Goal: Task Accomplishment & Management: Complete application form

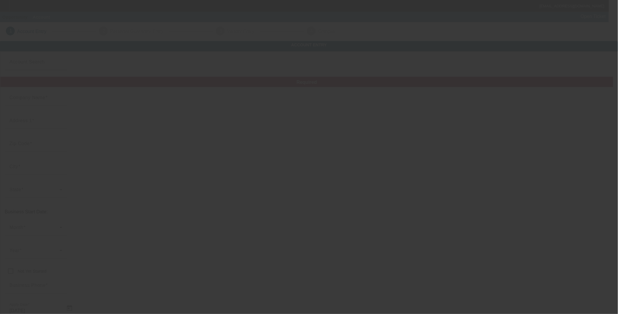
type input "Nashville Emergency Towing LLC"
type input "[PHONE_NUMBER]"
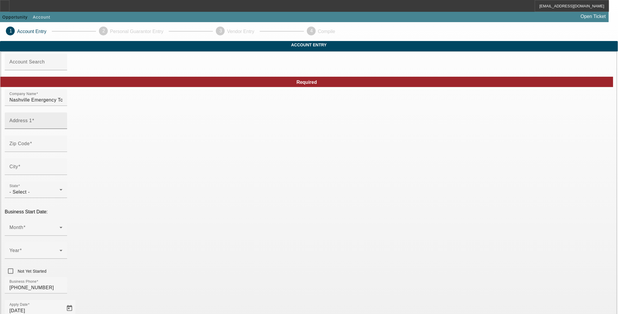
click at [62, 128] on div "Address 1" at bounding box center [35, 120] width 53 height 17
paste input "[STREET_ADDRESS]"
type input "[STREET_ADDRESS]"
click at [30, 146] on mat-label "Zip Code" at bounding box center [19, 143] width 20 height 5
click at [62, 149] on input "Zip Code" at bounding box center [35, 145] width 53 height 7
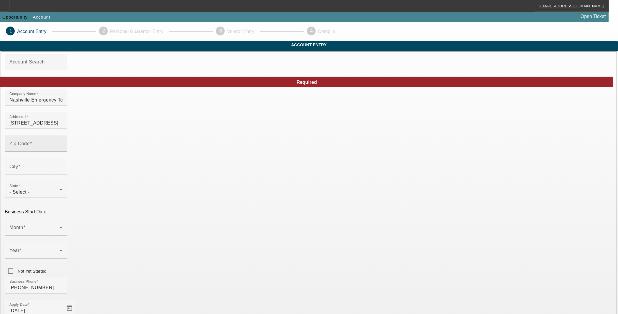
paste input "37216"
type input "37216"
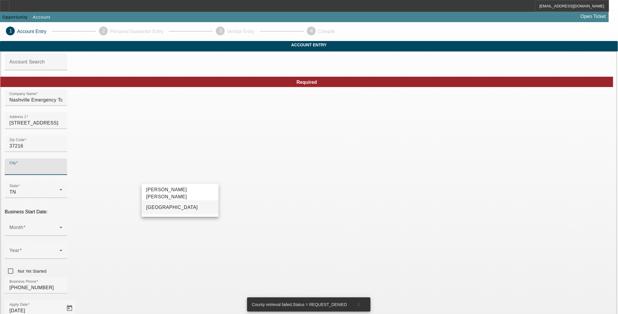
click at [197, 207] on mat-option "[GEOGRAPHIC_DATA]" at bounding box center [180, 207] width 77 height 14
type input "[GEOGRAPHIC_DATA]"
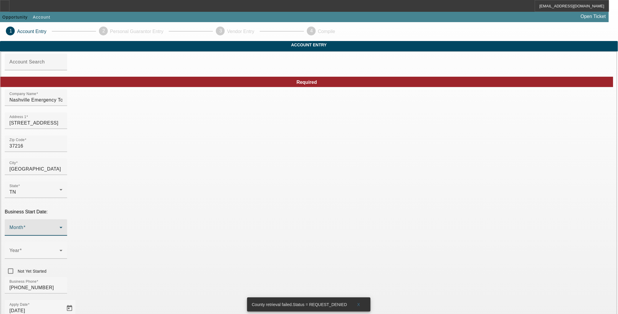
click at [62, 226] on div at bounding box center [35, 229] width 53 height 7
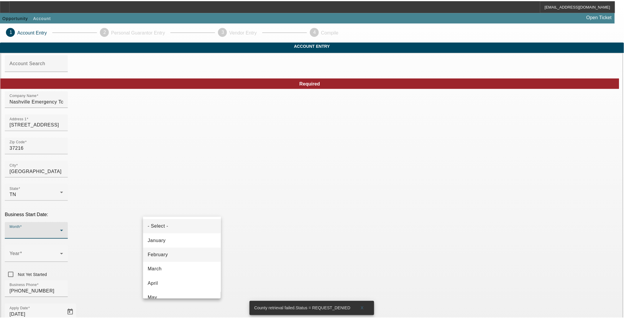
scroll to position [55, 0]
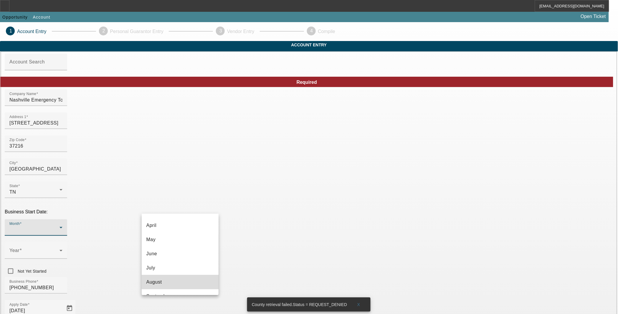
click at [186, 277] on mat-option "August" at bounding box center [180, 282] width 77 height 14
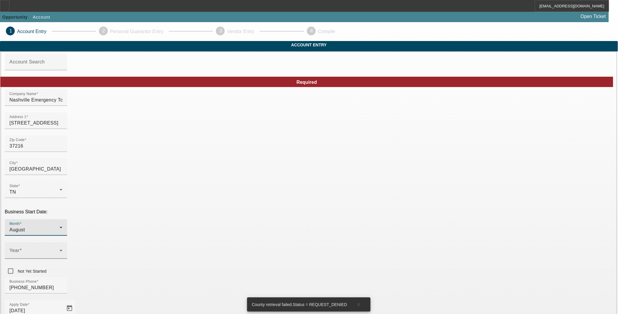
click at [60, 249] on span at bounding box center [34, 252] width 50 height 7
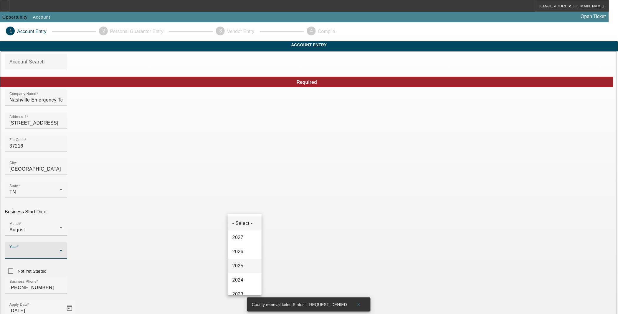
click at [245, 266] on mat-option "2025" at bounding box center [245, 265] width 34 height 14
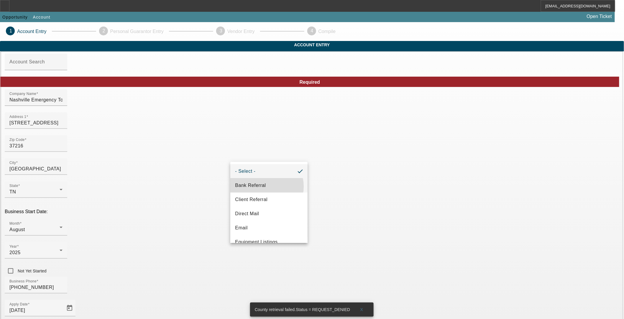
click at [264, 187] on span "Bank Referral" at bounding box center [250, 185] width 31 height 7
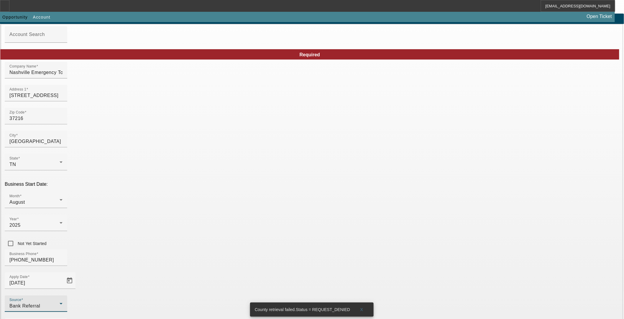
scroll to position [48, 0]
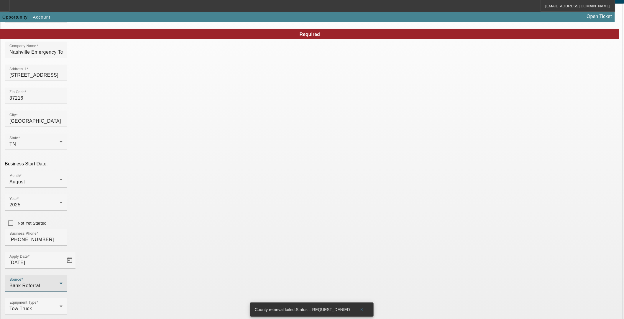
type input "Ascentium Capital LLC"
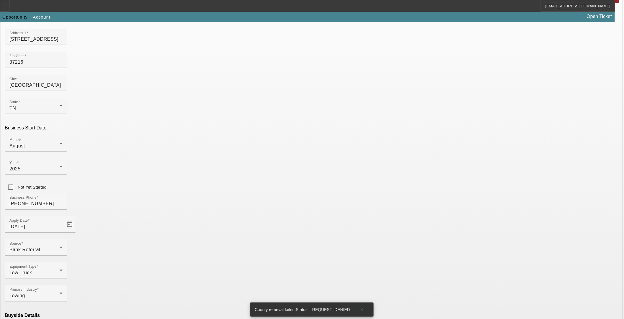
type input "Ascentium Capital LLC"
paste input "[US_EMPLOYER_IDENTIFICATION_NUMBER]"
type input "[US_EMPLOYER_IDENTIFICATION_NUMBER]"
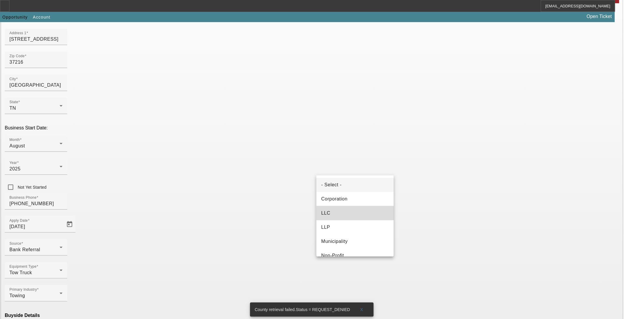
click at [358, 213] on mat-option "LLC" at bounding box center [354, 213] width 77 height 14
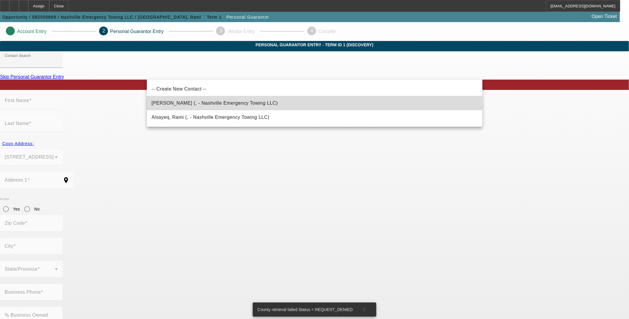
click at [239, 107] on mat-option "[PERSON_NAME] (, - Nashville Emergency Towing LLC)" at bounding box center [314, 103] width 335 height 14
type input "[PERSON_NAME] (, - Nashville Emergency Towing LLC)"
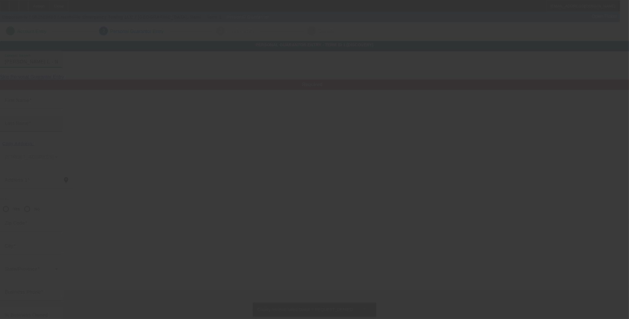
type input "[PERSON_NAME]"
type input "Albakri"
radio input "true"
type input "[PHONE_NUMBER]"
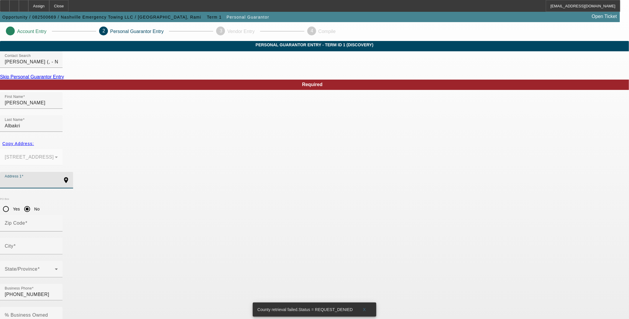
click at [58, 179] on input "Address 1" at bounding box center [31, 182] width 53 height 7
paste input "[STREET_ADDRESS]"
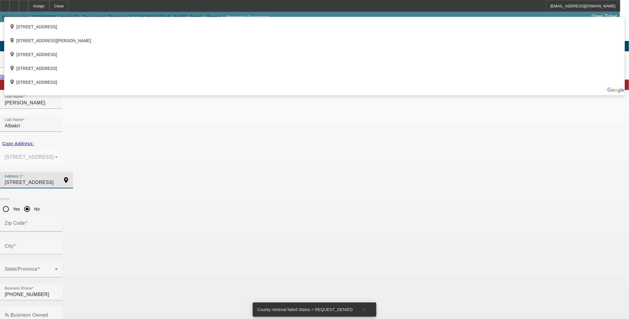
type input "[STREET_ADDRESS]"
click at [119, 189] on app-personal-guarantor-manage "Account Entry 2 Personal Guarantor Entry 3 Vendor Entry 4 Compile Personal Guar…" at bounding box center [314, 323] width 629 height 602
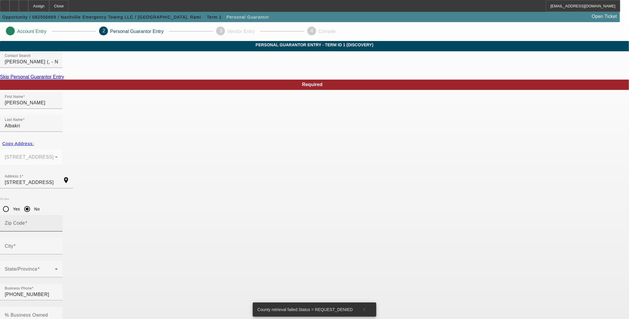
click at [25, 220] on mat-label "Zip Code" at bounding box center [15, 222] width 20 height 5
click at [58, 222] on input "Zip Code" at bounding box center [31, 225] width 53 height 7
paste input "37207"
type input "37207"
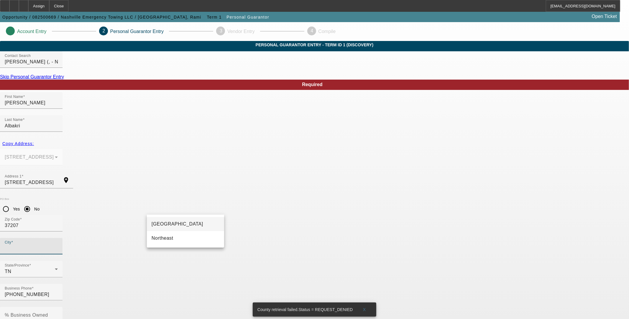
click at [207, 223] on mat-option "[GEOGRAPHIC_DATA]" at bounding box center [185, 224] width 77 height 14
type input "[GEOGRAPHIC_DATA]"
click at [58, 313] on input "% Business Owned" at bounding box center [31, 317] width 53 height 7
type input "50"
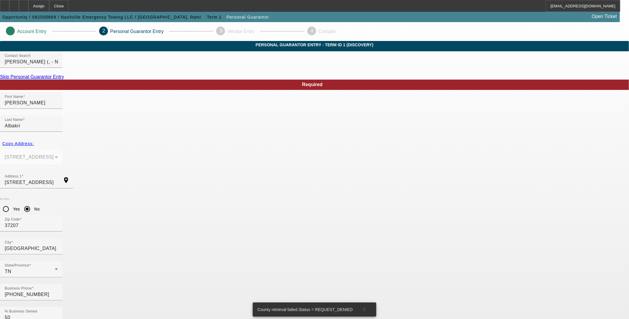
paste input "672-15-4514"
type input "672-15-4514"
paste input "[EMAIL_ADDRESS][DOMAIN_NAME]"
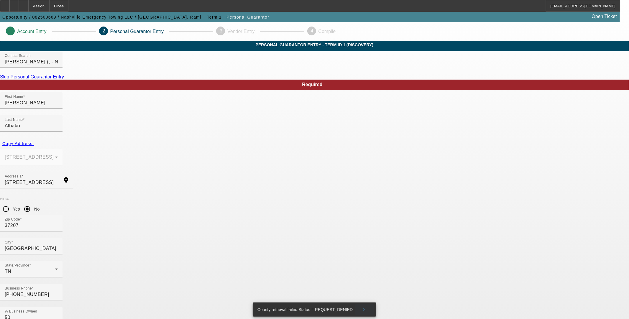
type input "[EMAIL_ADDRESS][DOMAIN_NAME]"
click at [364, 307] on span "X" at bounding box center [364, 309] width 3 height 5
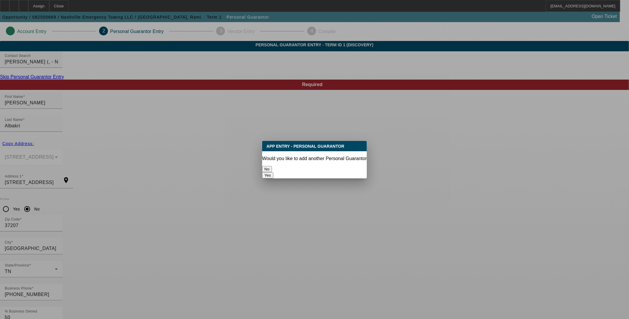
click at [272, 166] on button "No" at bounding box center [267, 169] width 10 height 6
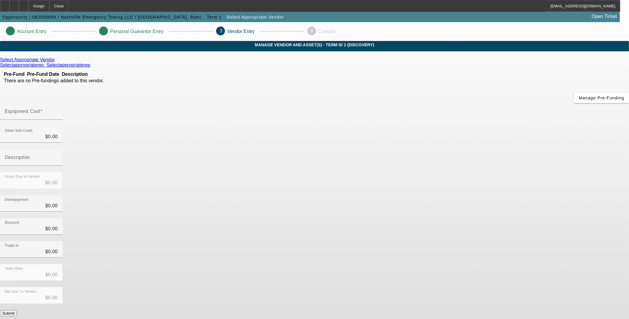
click at [56, 62] on icon at bounding box center [56, 59] width 0 height 5
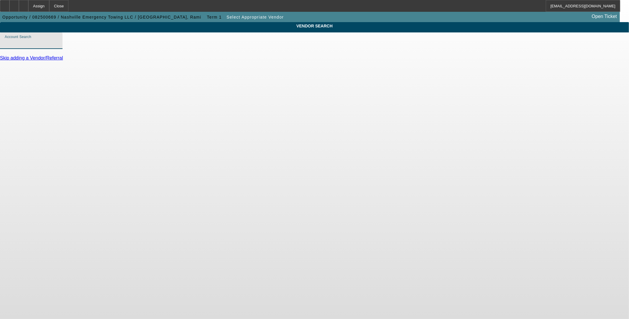
click at [58, 47] on input "Account Search" at bounding box center [31, 42] width 53 height 7
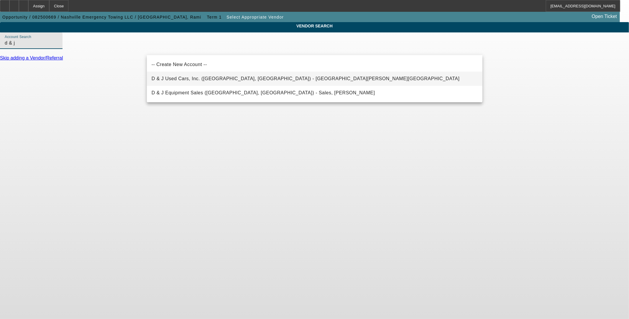
click at [210, 80] on span "D & J Used Cars, Inc. ([GEOGRAPHIC_DATA], [GEOGRAPHIC_DATA]) - [GEOGRAPHIC_DATA…" at bounding box center [305, 78] width 308 height 5
type input "D & J Used Cars, Inc. ([GEOGRAPHIC_DATA], [GEOGRAPHIC_DATA]) - [GEOGRAPHIC_DATA…"
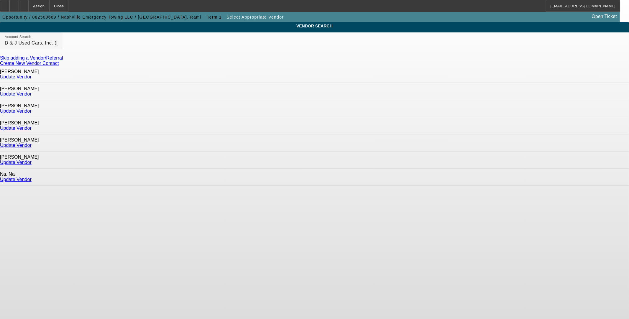
click at [32, 160] on link "Update Vendor" at bounding box center [16, 162] width 32 height 5
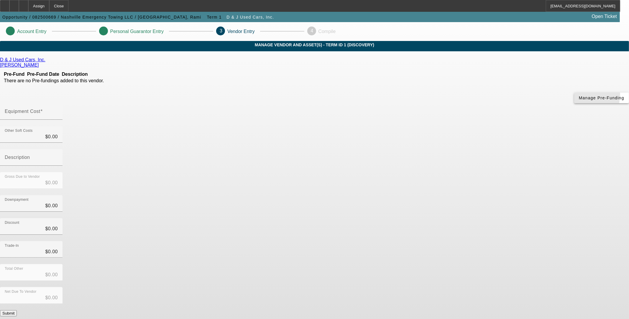
click at [574, 105] on span "button" at bounding box center [601, 98] width 55 height 14
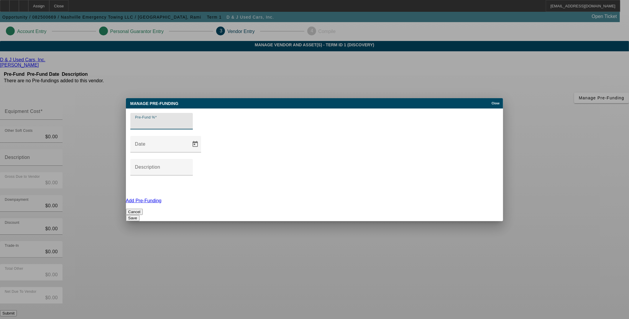
click at [188, 127] on input "Pre-Fund %" at bounding box center [161, 123] width 53 height 7
type input "0"
click at [139, 215] on button "Save" at bounding box center [133, 218] width 14 height 6
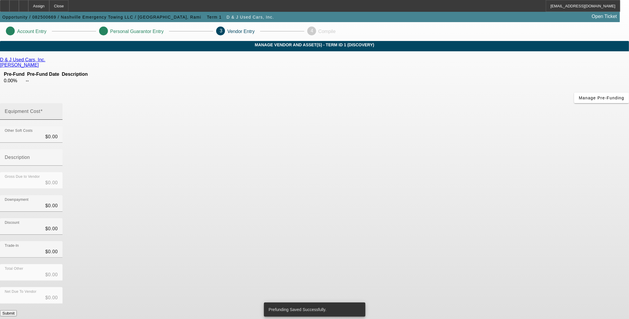
click at [58, 110] on input "Equipment Cost" at bounding box center [31, 113] width 53 height 7
type input "1"
type input "$1.00"
type input "11"
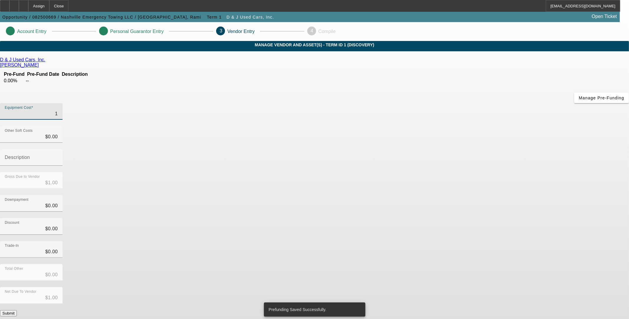
type input "$11.00"
type input "118"
type input "$118.00"
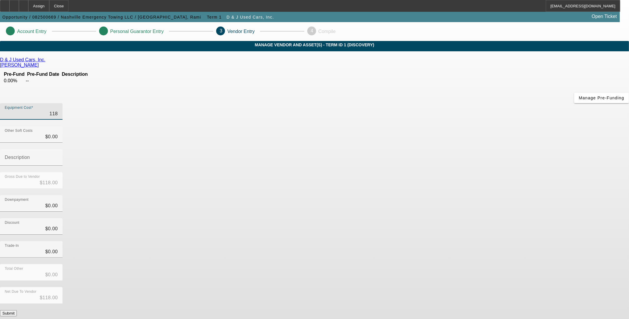
type input "1180"
type input "$1,180.00"
type input "11800"
type input "$11,800.00"
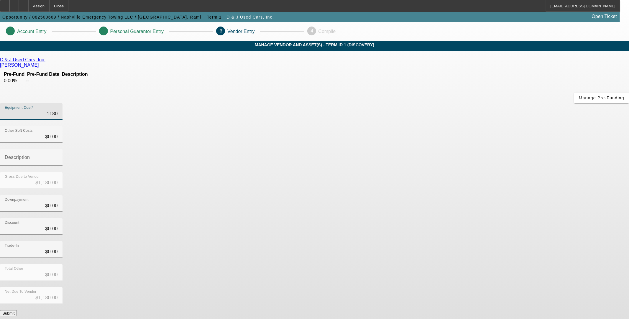
type input "$11,800.00"
type input "118000"
type input "$118,000.00"
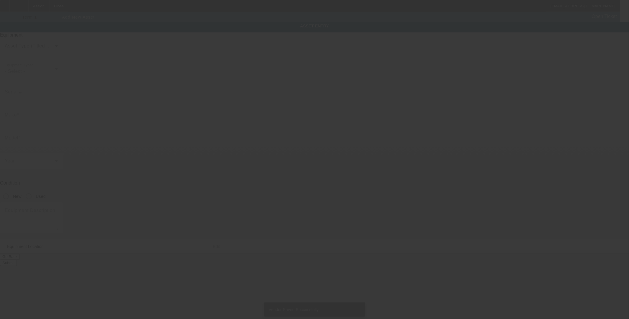
type input "[STREET_ADDRESS]"
type input "[GEOGRAPHIC_DATA]"
type input "37216"
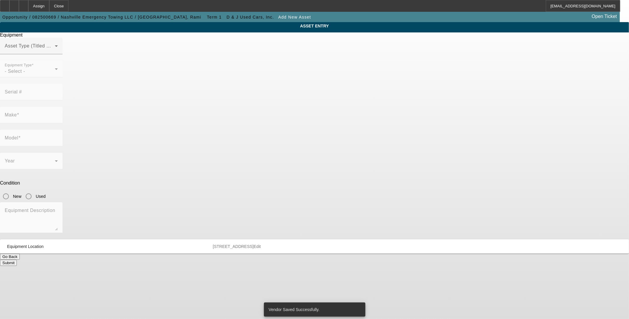
click at [20, 253] on button "Go Back" at bounding box center [10, 256] width 20 height 6
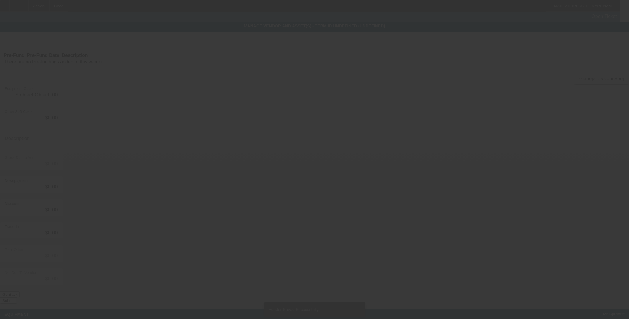
type input "$118,000.00"
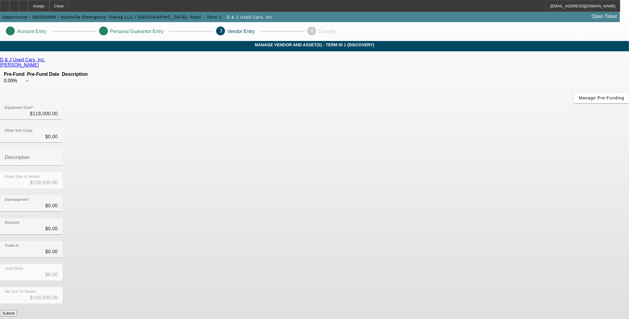
click at [17, 310] on button "Submit" at bounding box center [8, 313] width 17 height 6
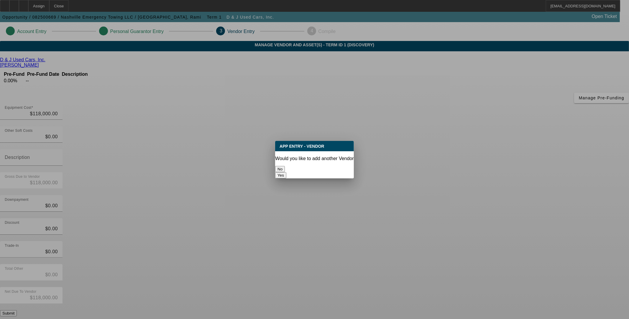
click at [285, 166] on button "No" at bounding box center [280, 169] width 10 height 6
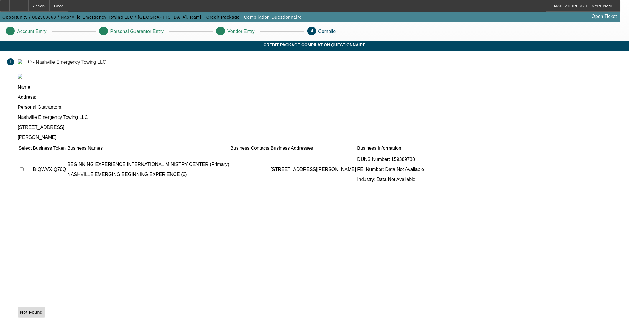
click at [43, 310] on span "Not Found" at bounding box center [31, 312] width 23 height 5
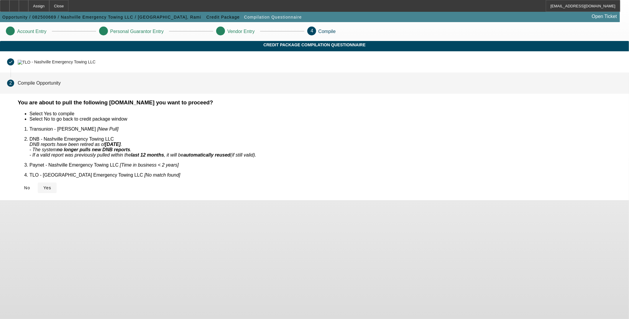
click at [51, 185] on span "Yes" at bounding box center [47, 187] width 8 height 5
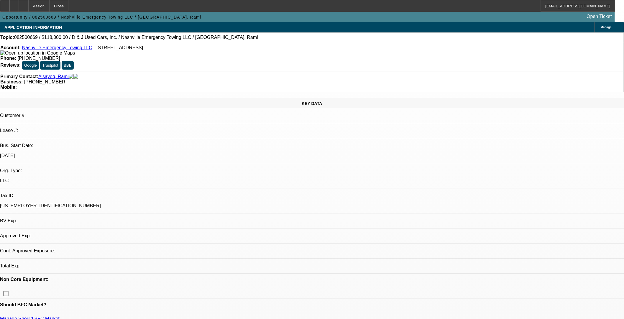
select select "0"
select select "2"
select select "0.1"
select select "4"
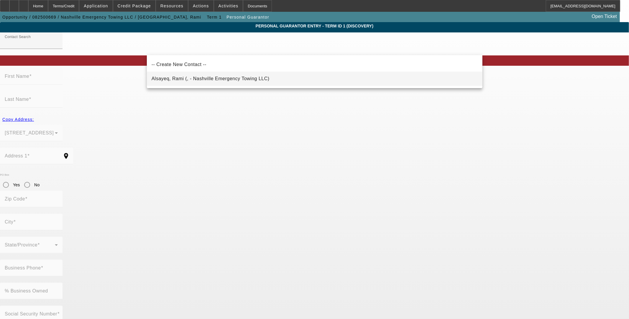
click at [218, 81] on span "Alsayeq, Rami (, - Nashville Emergency Towing LLC)" at bounding box center [210, 78] width 118 height 7
type input "Alsayeq, Rami (, - Nashville Emergency Towing LLC)"
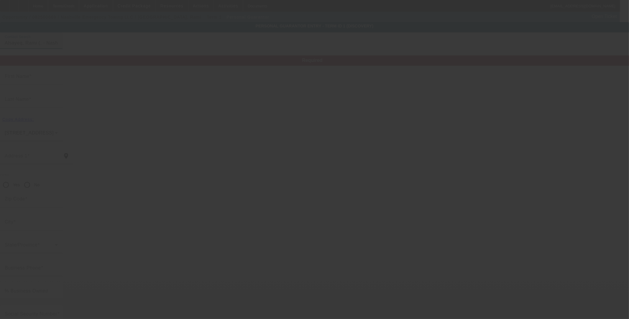
type input "Rami"
type input "Alsayeq"
radio input "true"
type input "[PHONE_NUMBER]"
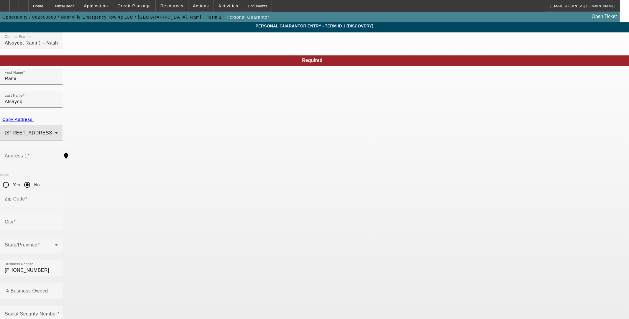
click at [54, 130] on span "[STREET_ADDRESS]" at bounding box center [29, 132] width 49 height 5
click at [58, 148] on div "Address 1" at bounding box center [31, 156] width 53 height 17
paste input "[STREET_ADDRESS][PERSON_NAME]"
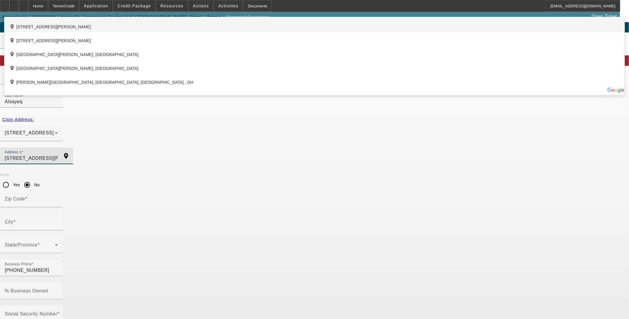
click at [255, 32] on div "add_location [STREET_ADDRESS][PERSON_NAME]" at bounding box center [314, 25] width 620 height 14
type input "[STREET_ADDRESS][PERSON_NAME]"
type input "85308"
type input "[GEOGRAPHIC_DATA]"
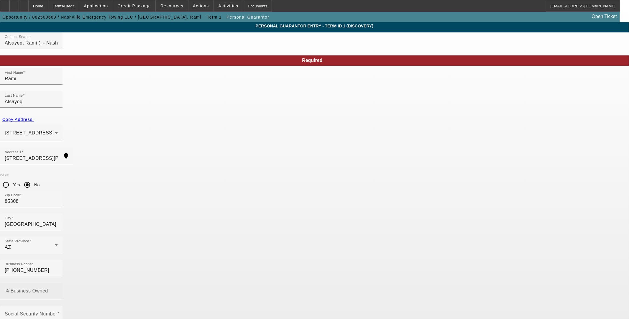
click at [58, 290] on input "% Business Owned" at bounding box center [31, 293] width 53 height 7
type input "50"
click at [58, 313] on input "Social Security Number" at bounding box center [31, 316] width 53 height 7
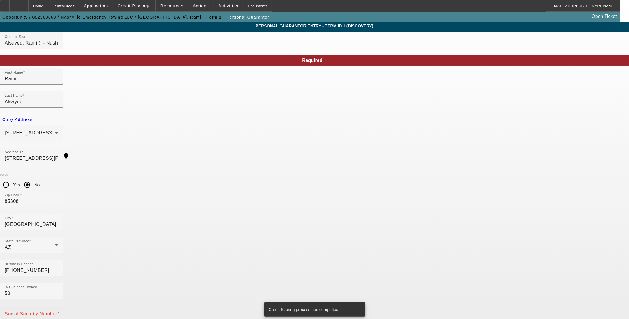
click at [57, 311] on mat-label "Social Security Number" at bounding box center [31, 313] width 52 height 5
click at [58, 313] on input "Social Security Number" at bounding box center [31, 316] width 53 height 7
paste input "615-75-0364"
type input "615-75-0364"
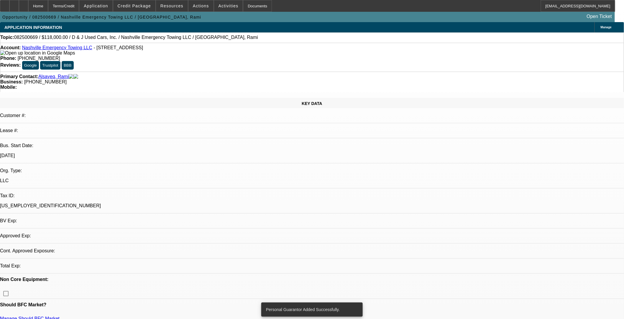
select select "0"
select select "2"
select select "0.1"
select select "4"
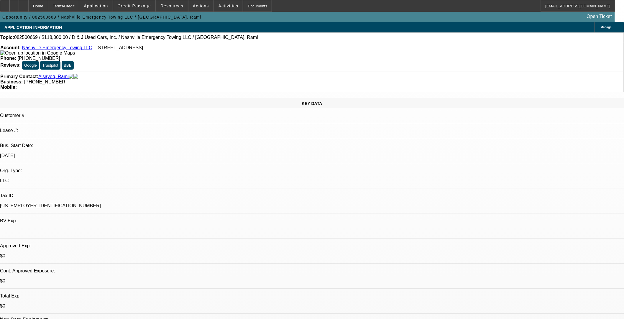
click at [144, 7] on span "Credit Package" at bounding box center [134, 6] width 33 height 5
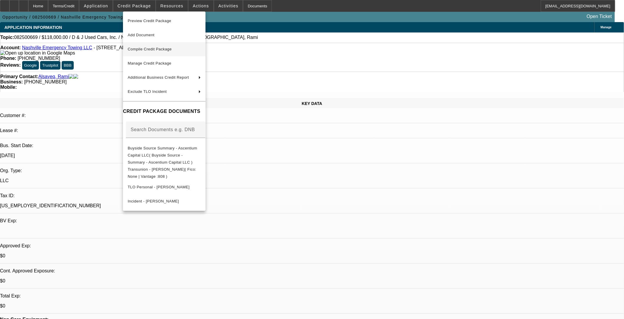
click at [168, 53] on button "Compile Credit Package" at bounding box center [164, 49] width 83 height 14
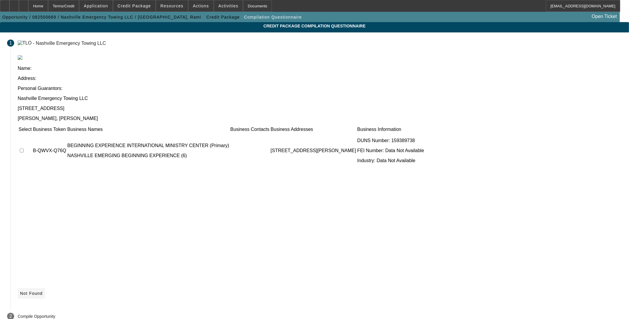
click at [45, 286] on span at bounding box center [31, 293] width 27 height 14
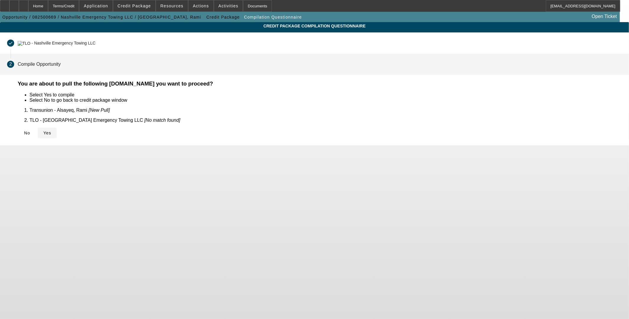
click at [43, 131] on icon at bounding box center [43, 133] width 0 height 5
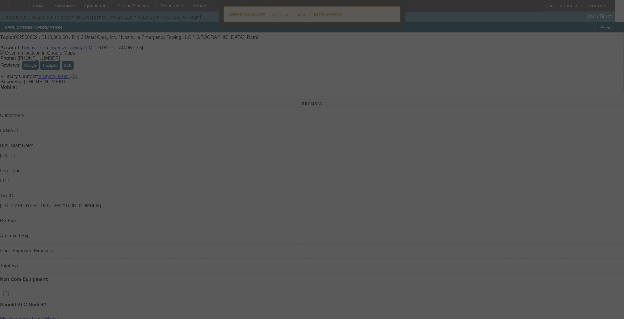
select select "0"
select select "2"
select select "0.1"
select select "4"
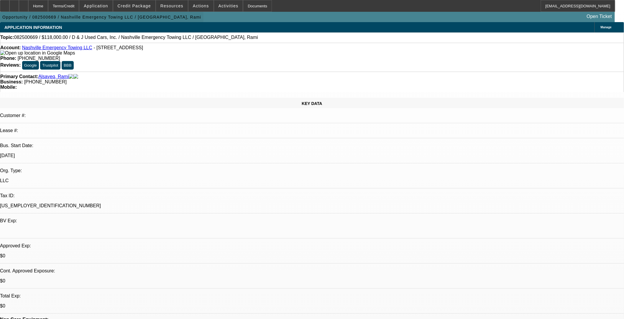
drag, startPoint x: 40, startPoint y: 7, endPoint x: 64, endPoint y: 23, distance: 28.6
click at [28, 7] on div at bounding box center [23, 6] width 9 height 12
select select "0"
select select "2"
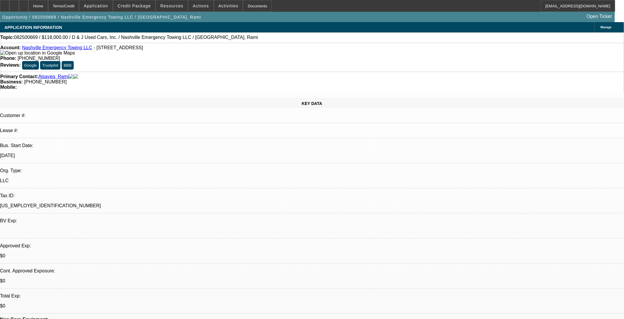
select select "0.1"
select select "4"
click at [143, 8] on span at bounding box center [134, 6] width 42 height 14
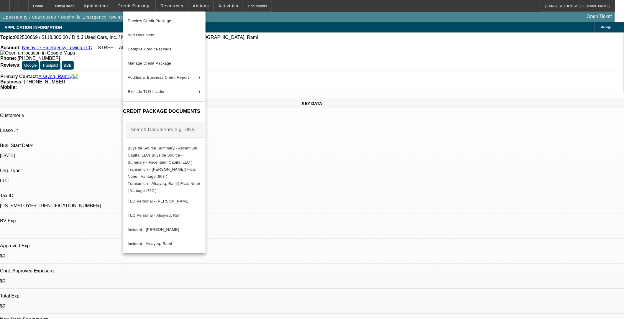
click at [25, 4] on div at bounding box center [312, 159] width 624 height 319
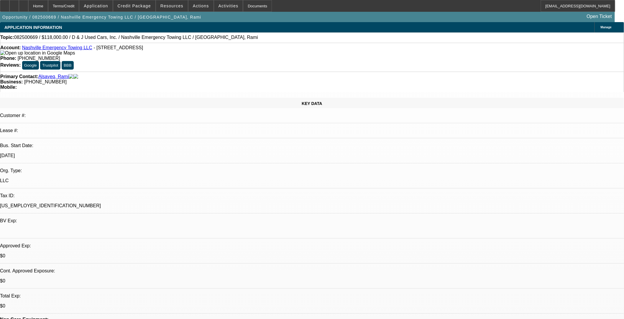
click at [14, 4] on icon at bounding box center [14, 4] width 0 height 0
click at [131, 6] on span "Credit Package" at bounding box center [134, 6] width 33 height 5
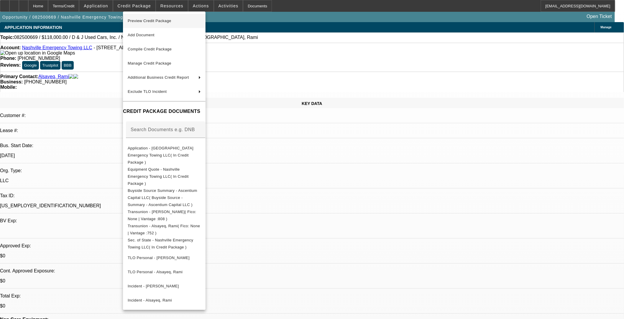
click at [143, 18] on span "Preview Credit Package" at bounding box center [164, 20] width 73 height 7
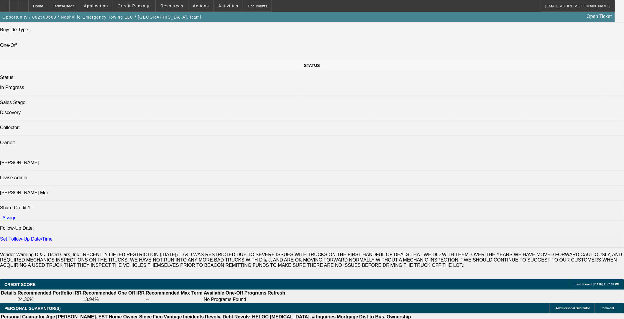
scroll to position [600, 0]
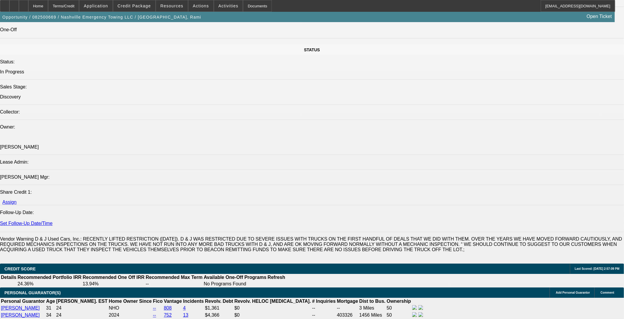
drag, startPoint x: 139, startPoint y: 223, endPoint x: 299, endPoint y: 218, distance: 159.8
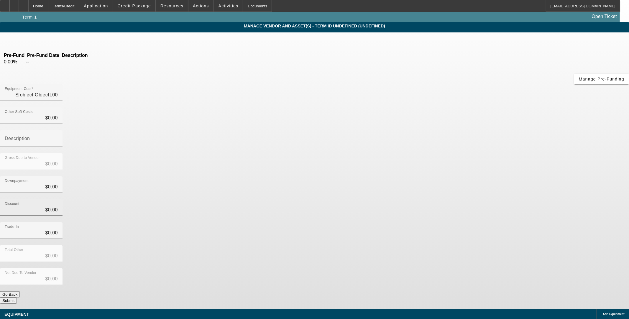
type input "$118,000.00"
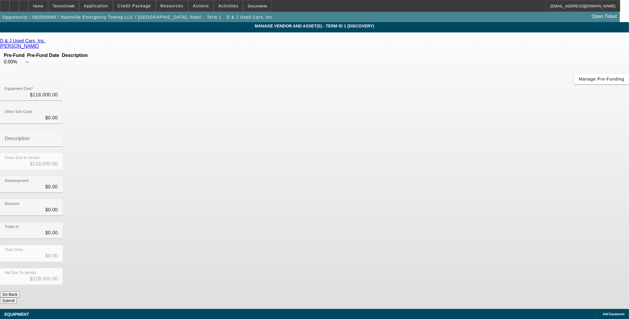
click at [602, 312] on span "Add Equipment" at bounding box center [613, 313] width 22 height 3
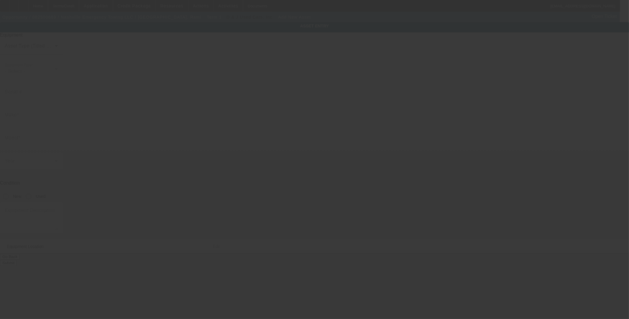
type input "[STREET_ADDRESS]"
type input "[GEOGRAPHIC_DATA]"
type input "37216"
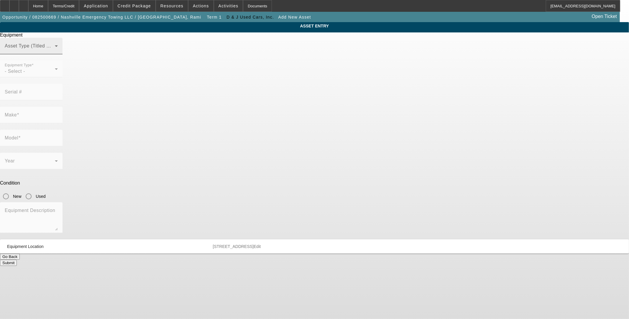
click at [55, 52] on span at bounding box center [30, 48] width 50 height 7
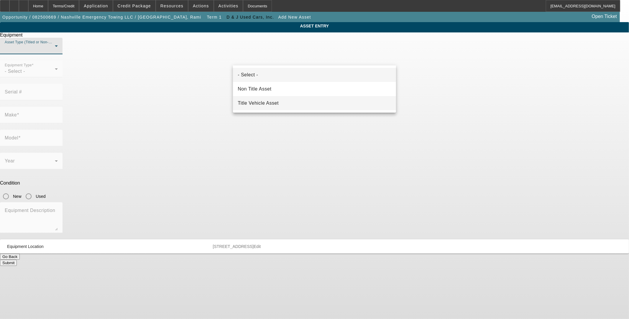
click at [286, 102] on mat-option "Title Vehicle Asset" at bounding box center [314, 103] width 163 height 14
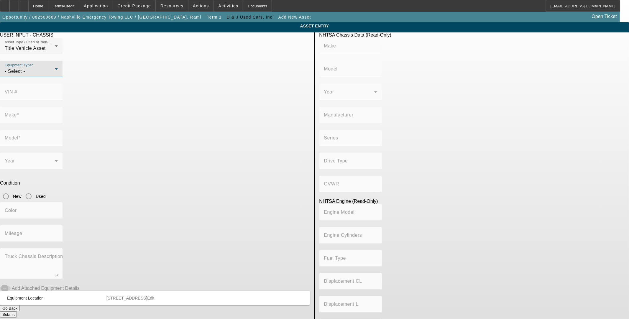
click at [60, 73] on icon at bounding box center [56, 68] width 7 height 7
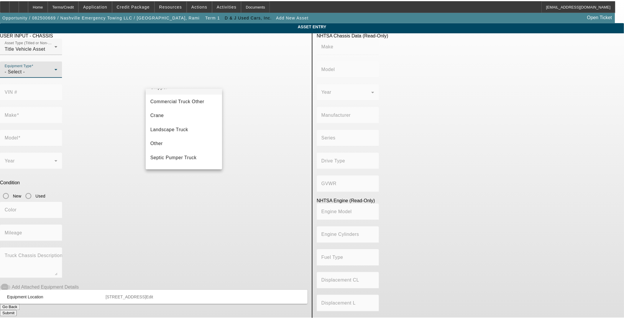
scroll to position [55, 0]
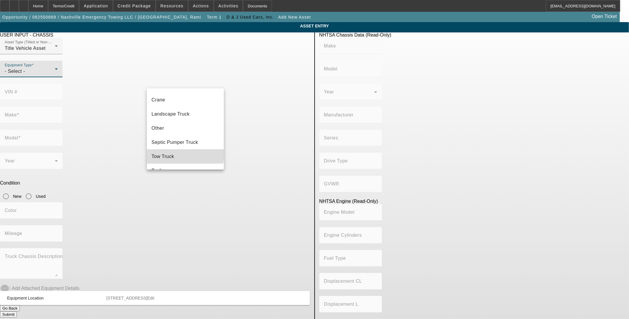
click at [185, 154] on mat-option "Tow Truck" at bounding box center [185, 156] width 77 height 14
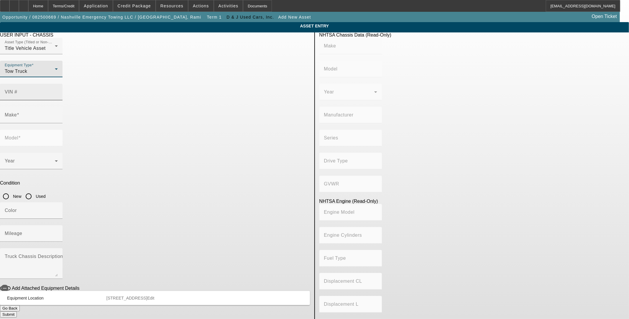
click at [58, 84] on div "VIN #" at bounding box center [31, 92] width 53 height 17
click at [58, 87] on div "VIN #" at bounding box center [31, 92] width 53 height 17
paste input "3C7WRNDL7NG264002"
type input "3C7WRNDL7NG264002"
type input "RAM"
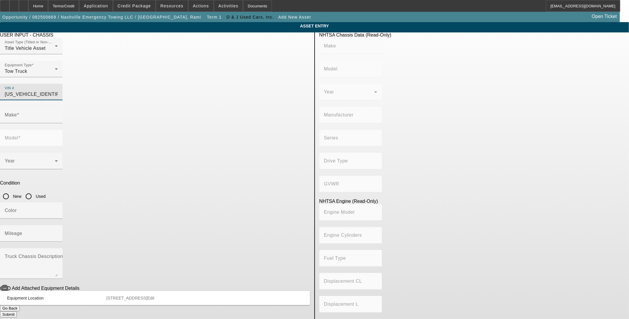
type input "5500"
type input "CHRYSLER DE MEXICO TOLUCA"
type input "4WD/4-Wheel Drive/4x4"
type input "Class 5: 16,001 - 19,500 lb (7,258 - 8,845 kg)"
type input "6"
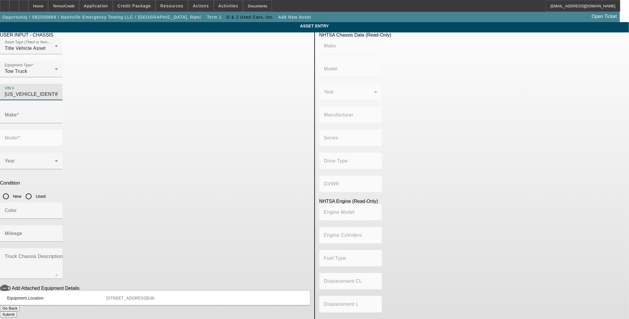
type input "Diesel"
type input "408.85908543470"
type input "6.7"
type input "RAM"
type input "5500"
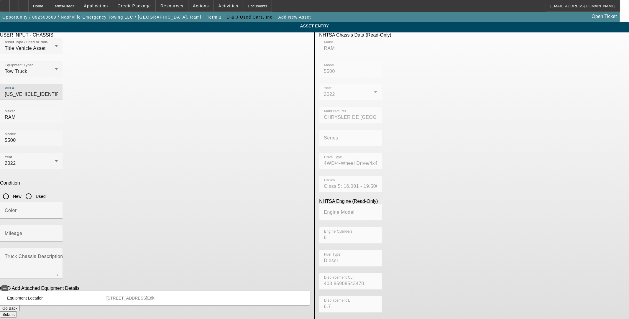
type input "3C7WRNDL7NG264002"
click at [62, 146] on div at bounding box center [31, 149] width 62 height 6
type input "RAM"
type input "5500"
type input "CHRYSLER DE MEXICO TOLUCA"
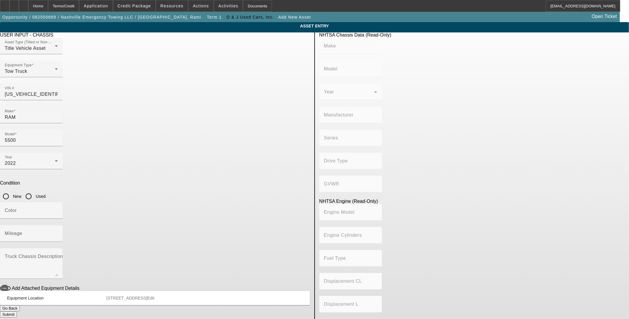
type input "4WD/4-Wheel Drive/4x4"
type input "Class 5: 16,001 - 19,500 lb (7,258 - 8,845 kg)"
type input "6"
type input "Diesel"
type input "408.85908543470"
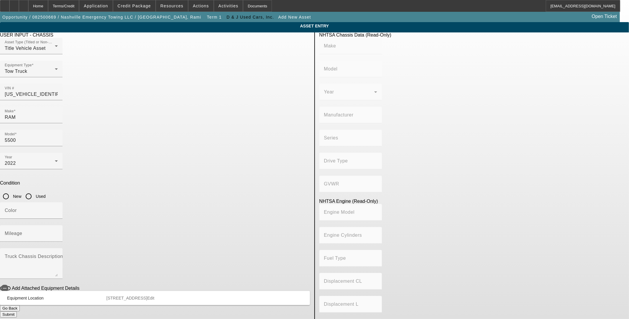
type input "6.7"
click at [34, 190] on input "Used" at bounding box center [29, 196] width 12 height 12
radio input "true"
click at [58, 232] on input "Mileage" at bounding box center [31, 235] width 53 height 7
paste input "124873"
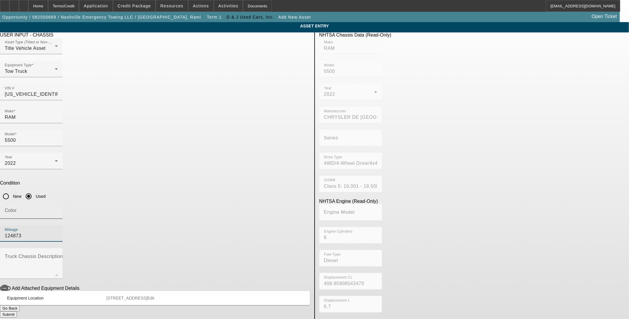
type input "124873"
click at [58, 209] on input "Color" at bounding box center [31, 212] width 53 height 7
type input "S"
type input "White"
click at [17, 311] on button "Submit" at bounding box center [8, 314] width 17 height 6
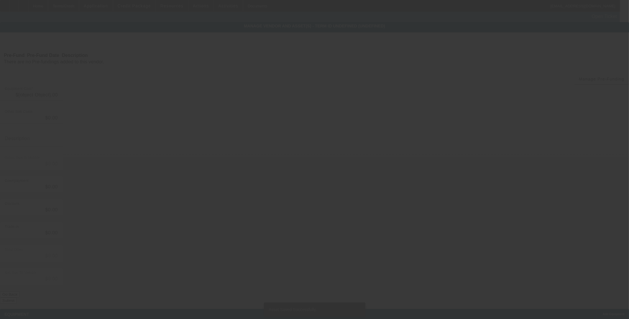
type input "$118,000.00"
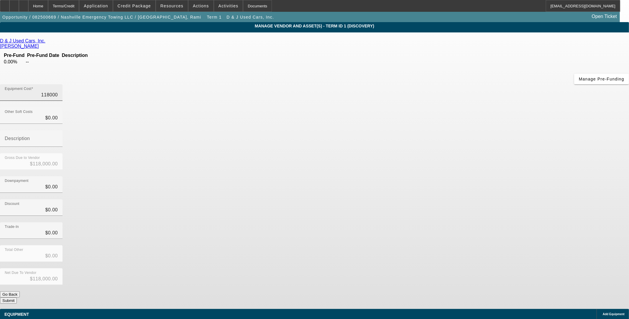
click at [58, 91] on input "118000" at bounding box center [31, 94] width 53 height 7
type input "6"
type input "$6.00"
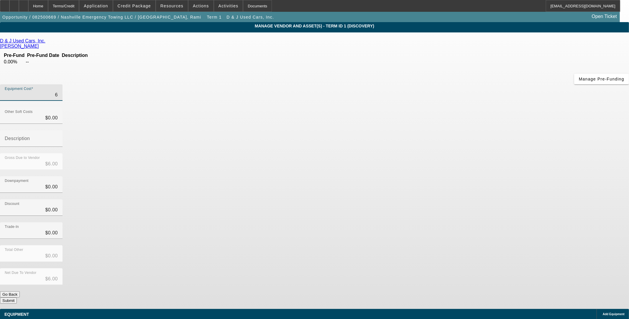
type input "60"
type input "$60.00"
type input "600"
type input "$600.00"
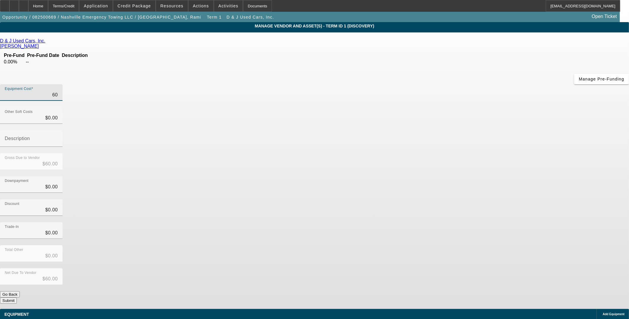
type input "$600.00"
type input "6000"
type input "$6,000.00"
type input "60000"
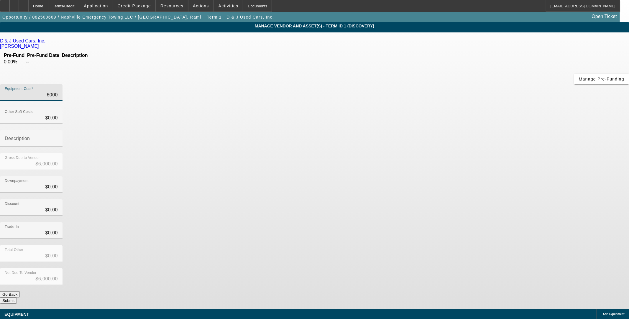
type input "$60,000.00"
click at [433, 153] on div "Gross Due to Vendor $60,000.00" at bounding box center [314, 164] width 629 height 23
click at [17, 297] on button "Submit" at bounding box center [8, 300] width 17 height 6
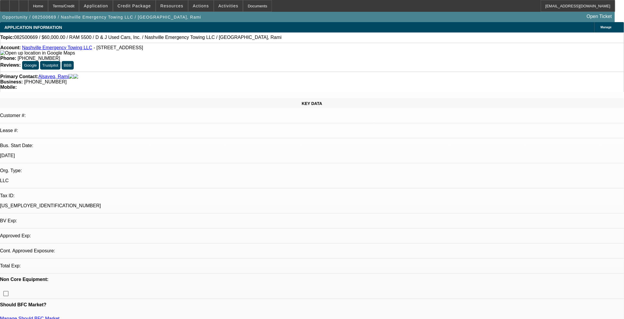
select select "0"
select select "2"
select select "0.1"
select select "4"
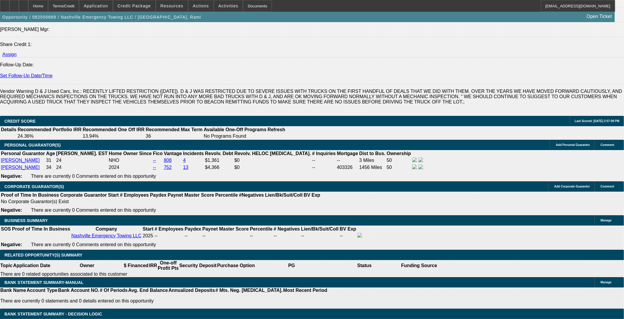
scroll to position [764, 0]
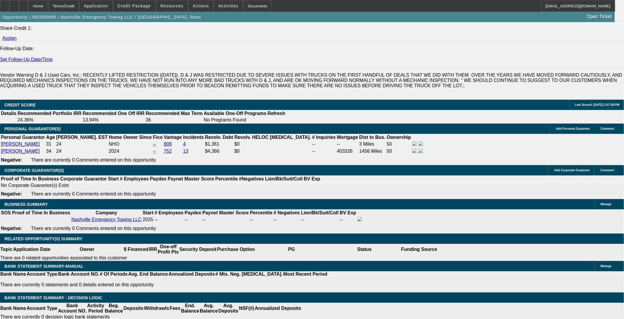
select select "0.1"
type input "$6,000.00"
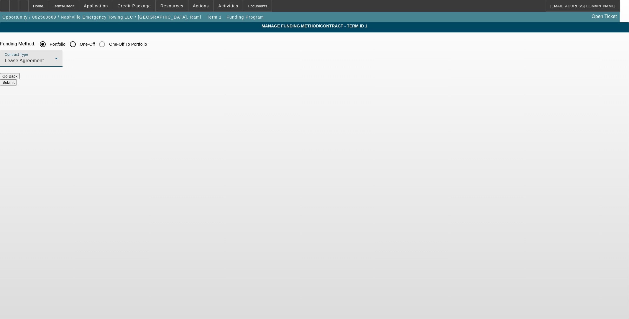
click at [55, 62] on div "Lease Agreement" at bounding box center [30, 60] width 50 height 7
drag, startPoint x: 195, startPoint y: 90, endPoint x: 208, endPoint y: 90, distance: 12.7
click at [195, 90] on span "Equipment Finance Agreement" at bounding box center [185, 90] width 68 height 14
click at [17, 81] on button "Submit" at bounding box center [8, 82] width 17 height 6
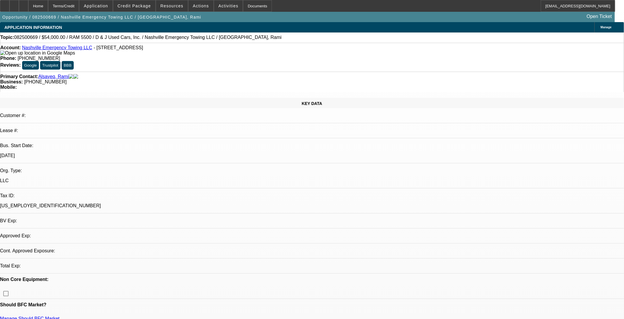
select select "0.1"
select select "2"
select select "0"
select select "6"
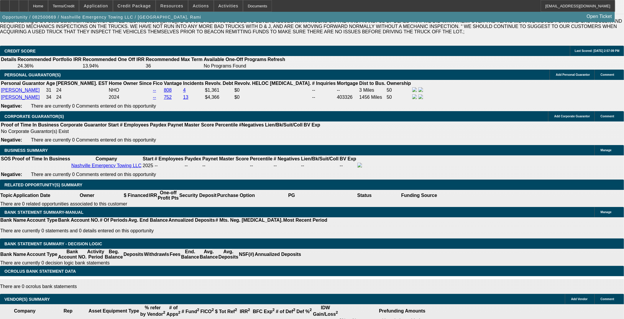
scroll to position [818, 0]
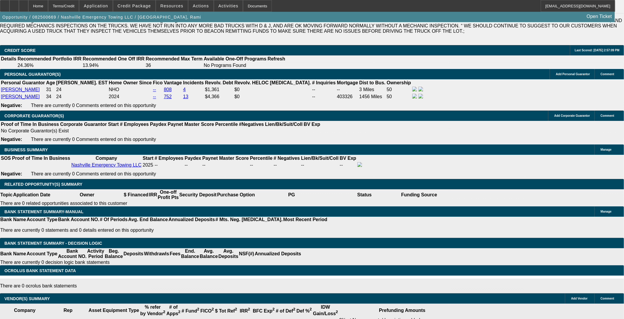
type input "36"
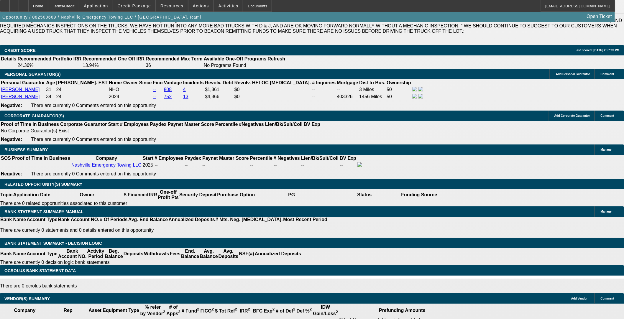
type input "23"
type input "$2,090.32"
type input "$4,180.64"
type input "$1,546.70"
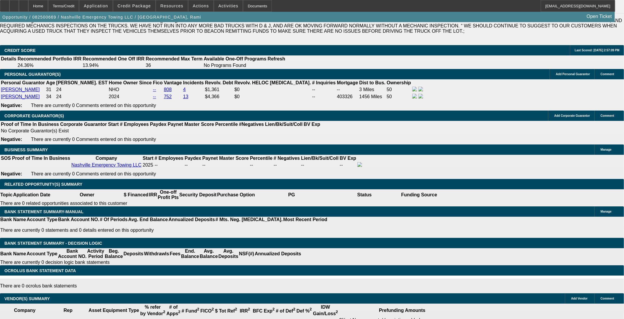
type input "$3,093.40"
type input "23"
drag, startPoint x: 109, startPoint y: 136, endPoint x: 131, endPoint y: 138, distance: 22.5
type input "1543"
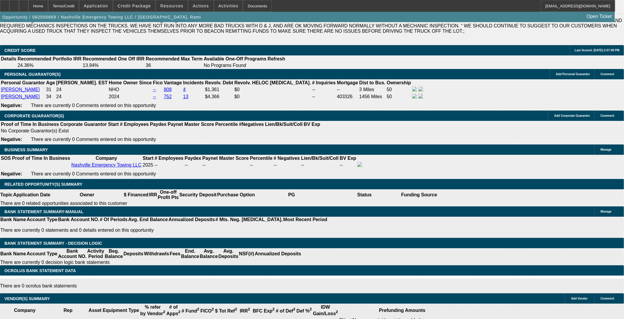
type input "1.8"
type input "$3,086.00"
type input "1545"
type input "$3,090.00"
type input "1.9"
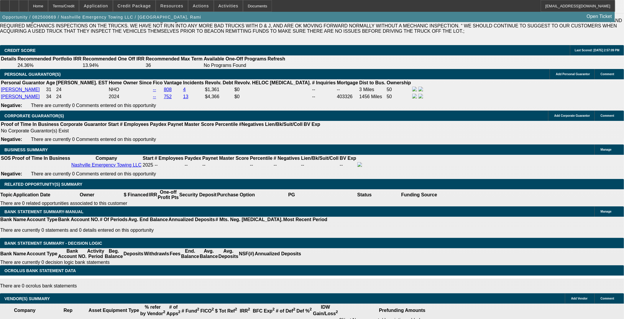
type input "$1,545.00"
type input "22"
type input "$1,546.70"
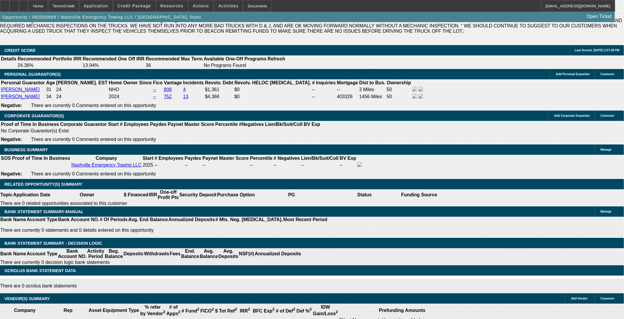
type input "$3,093.40"
type input "$2,062.28"
type input "$4,124.56"
type input "22"
drag, startPoint x: 108, startPoint y: 136, endPoint x: 136, endPoint y: 139, distance: 28.2
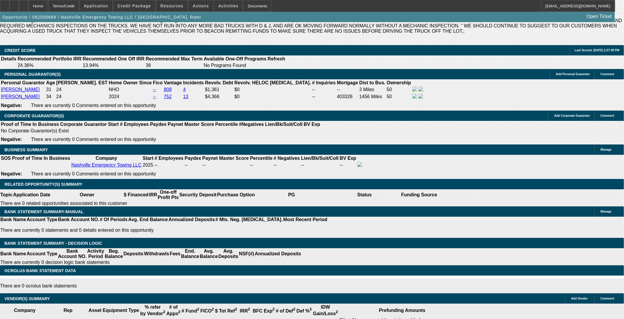
type input "2060"
type input "21.9"
type input "$4,120.00"
type input "$2,060.00"
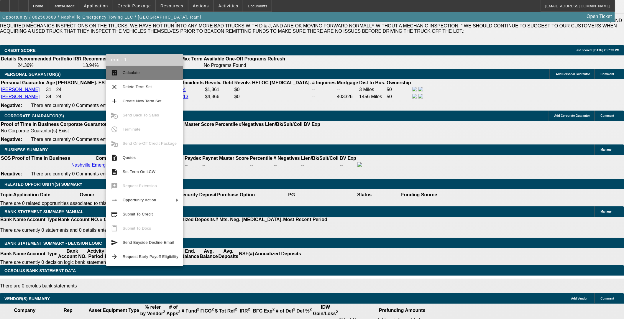
click at [125, 75] on span "Calculate" at bounding box center [151, 72] width 56 height 7
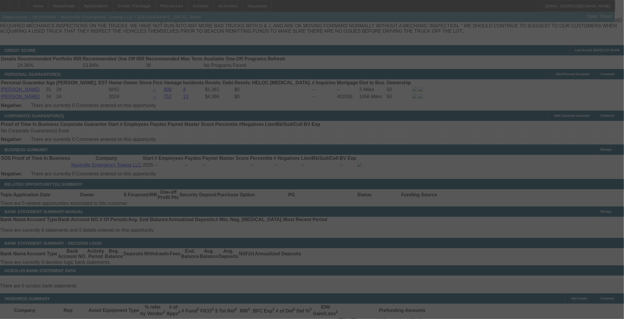
select select "0.1"
select select "2"
select select "0"
select select "6"
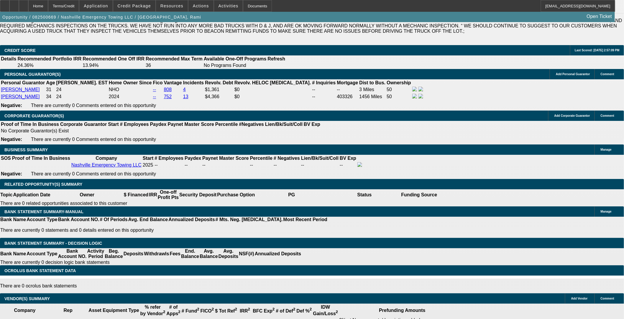
drag, startPoint x: 105, startPoint y: 137, endPoint x: 123, endPoint y: 137, distance: 18.6
type input "2"
type input "$4.00"
type input "UNKNOWN"
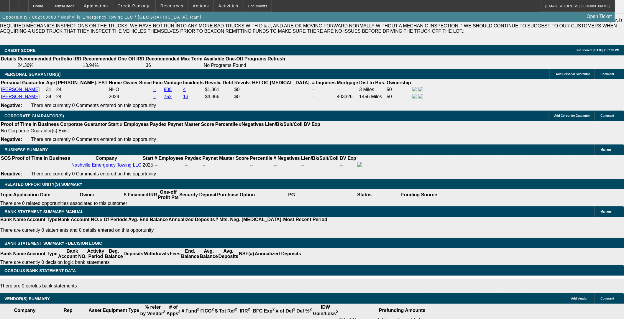
type input "2050"
type input "$4,100.00"
type input "21.6"
type input "$2,050.00"
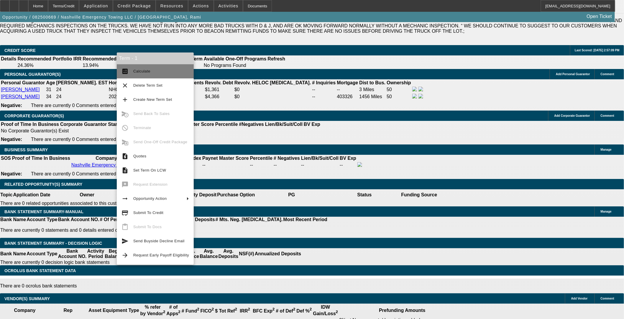
drag, startPoint x: 139, startPoint y: 70, endPoint x: 187, endPoint y: 68, distance: 48.7
click at [139, 70] on span "Calculate" at bounding box center [141, 71] width 17 height 4
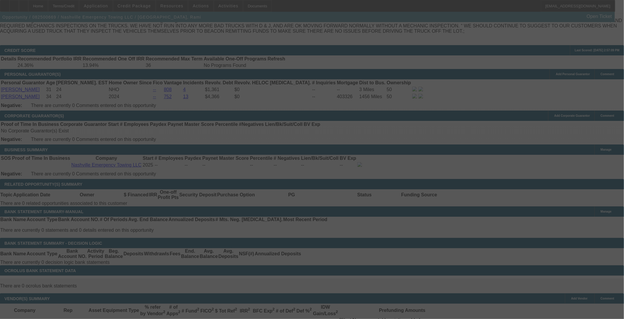
select select "0.1"
select select "2"
select select "0"
select select "6"
